Goal: Information Seeking & Learning: Find specific page/section

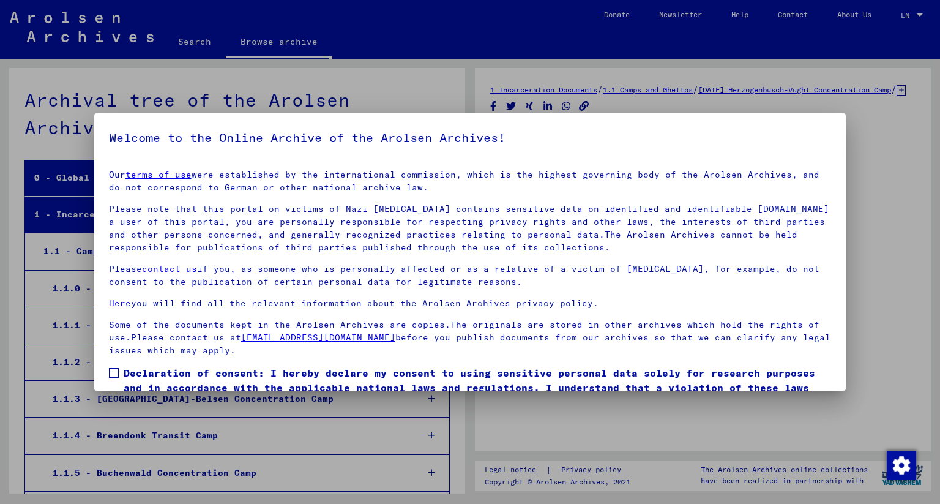
click at [422, 86] on div at bounding box center [470, 252] width 940 height 504
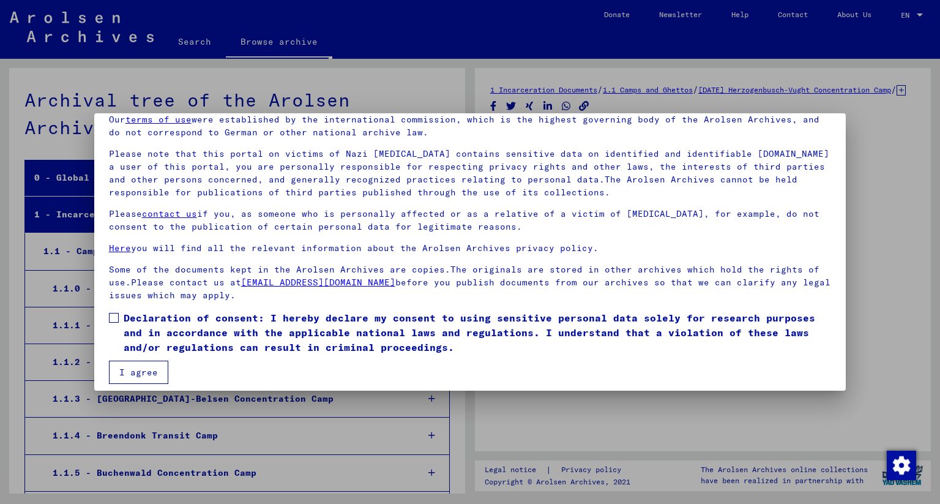
scroll to position [63, 0]
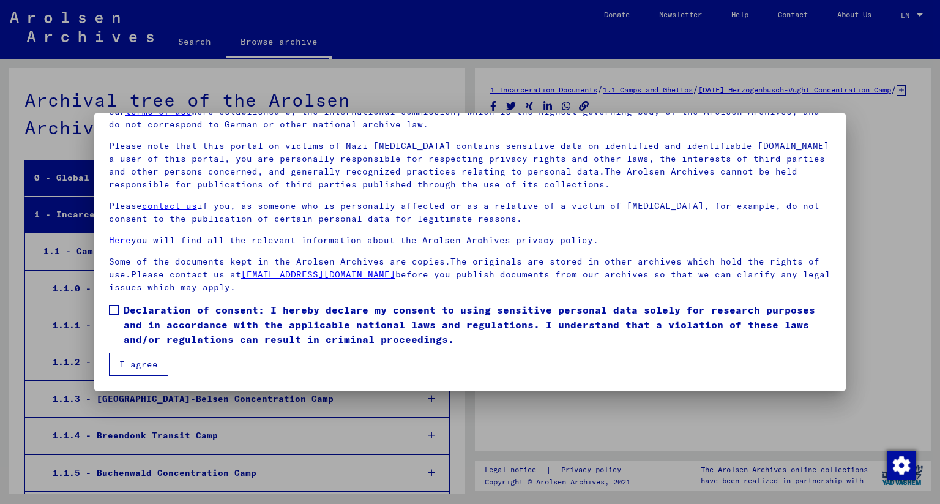
click at [155, 363] on button "I agree" at bounding box center [138, 363] width 59 height 23
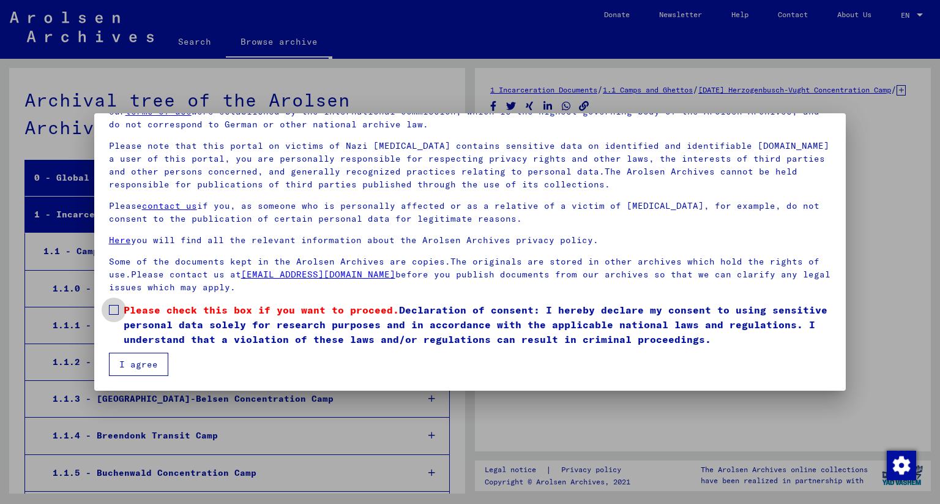
click at [118, 310] on span at bounding box center [114, 310] width 10 height 10
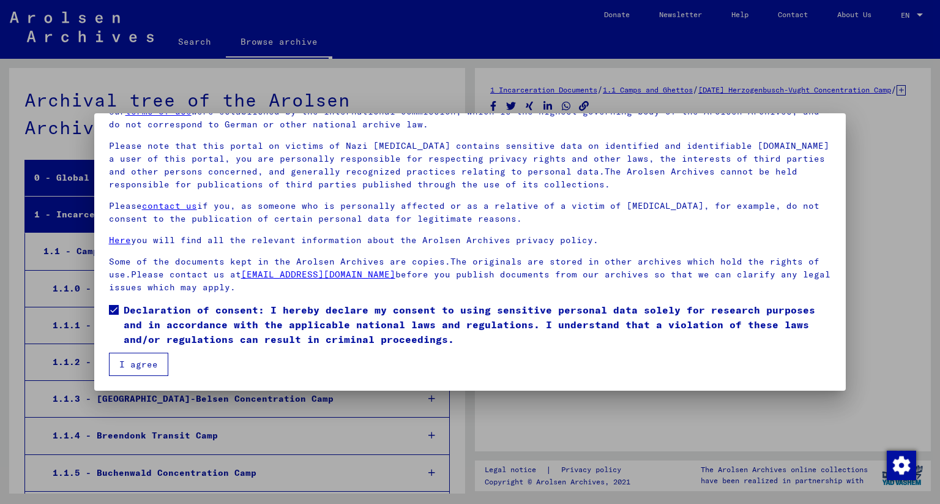
click at [135, 358] on button "I agree" at bounding box center [138, 363] width 59 height 23
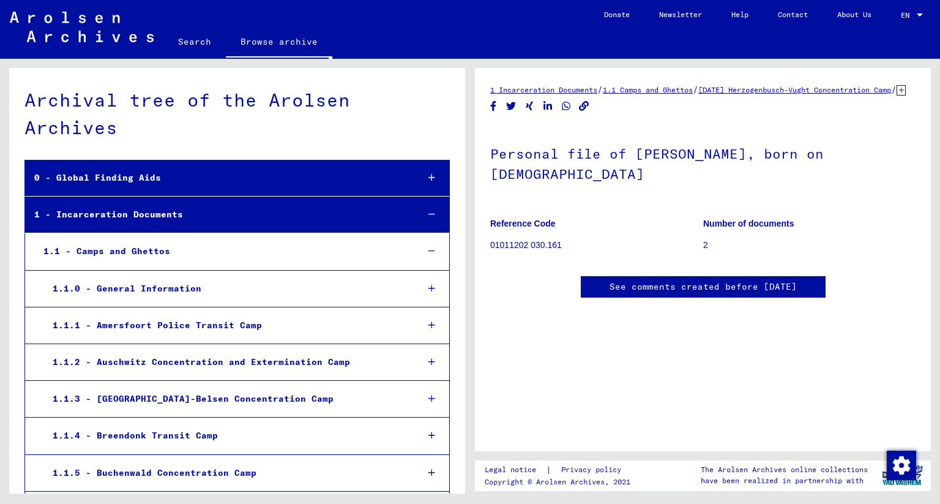
scroll to position [289, 0]
click at [134, 288] on div "1.1.0 - General Information" at bounding box center [225, 289] width 364 height 24
